Goal: Task Accomplishment & Management: Use online tool/utility

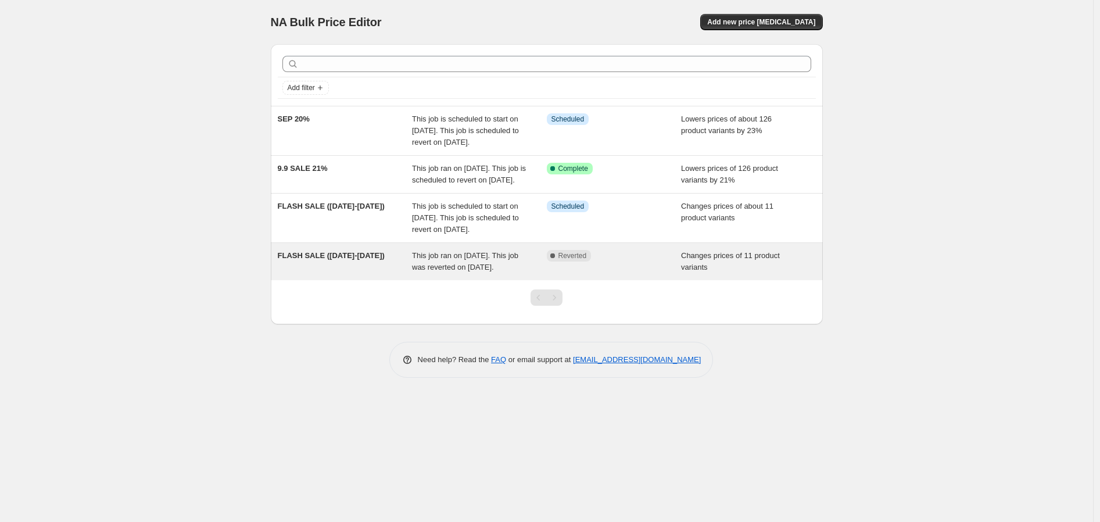
click at [435, 271] on span "This job ran on [DATE]. This job was reverted on [DATE]." at bounding box center [465, 261] width 106 height 20
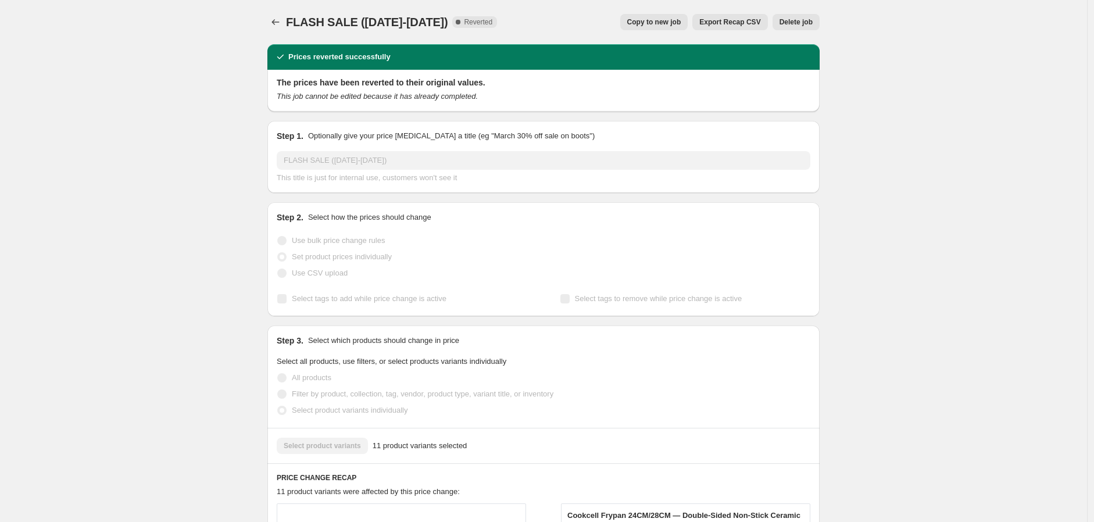
click at [797, 20] on span "Delete job" at bounding box center [796, 21] width 33 height 9
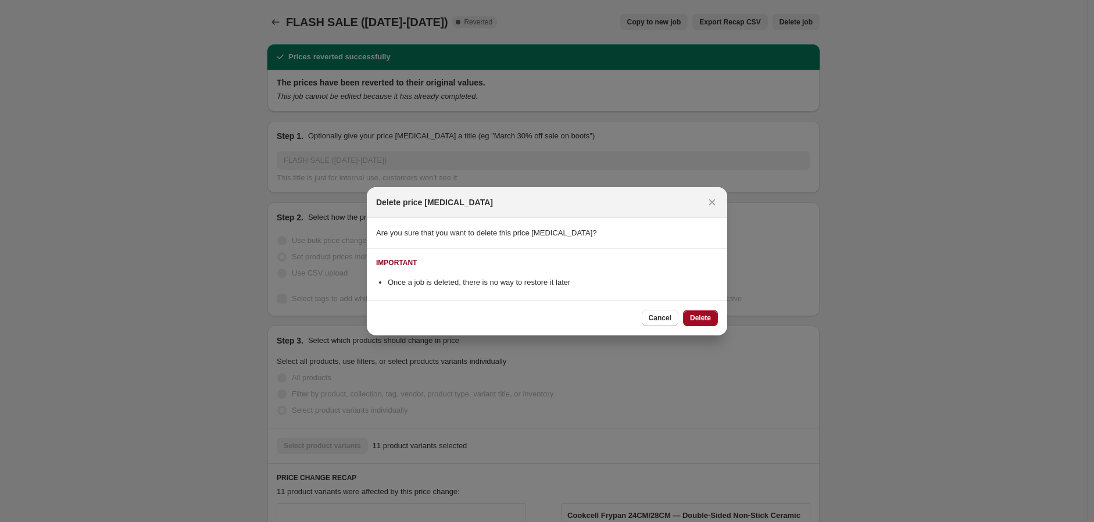
click at [705, 321] on span "Delete" at bounding box center [700, 317] width 21 height 9
